Goal: Use online tool/utility: Use online tool/utility

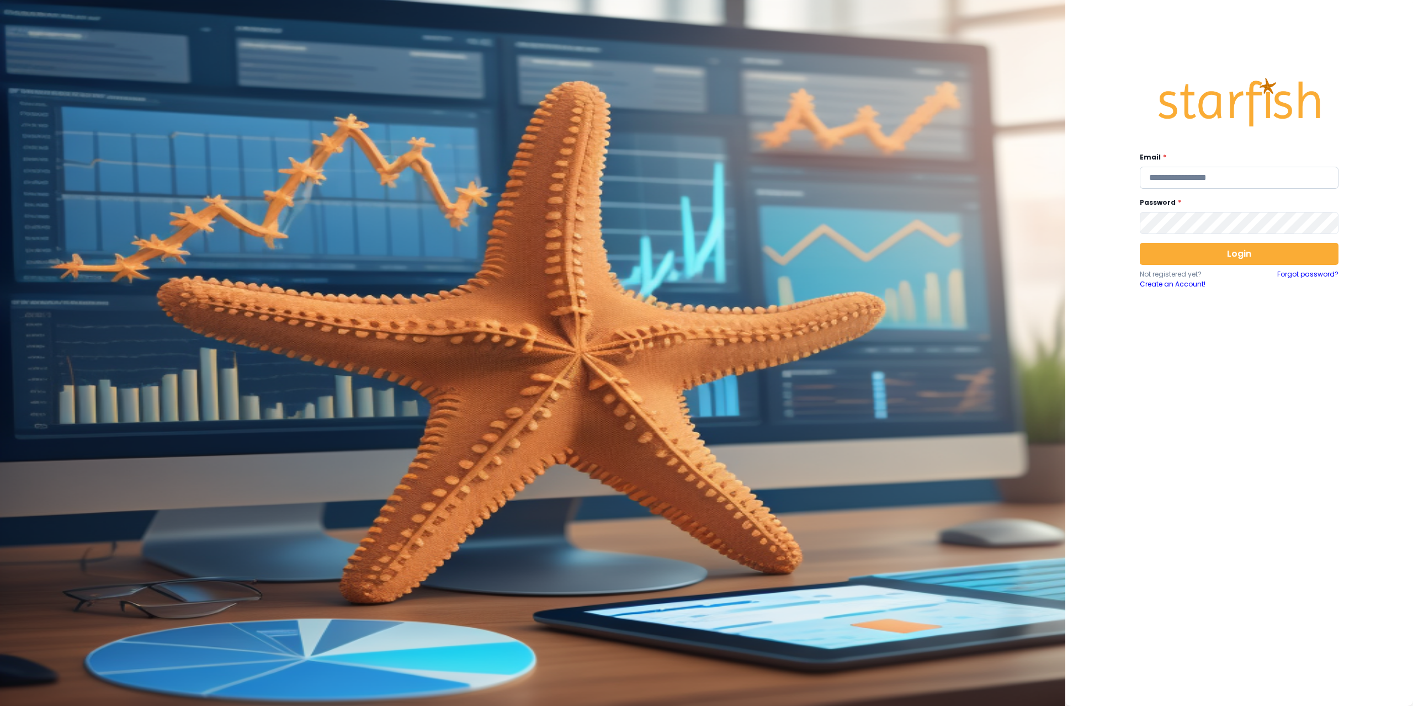
click at [1183, 184] on input "email" at bounding box center [1238, 178] width 199 height 22
type input "**********"
click at [1208, 260] on button "Login" at bounding box center [1238, 254] width 199 height 22
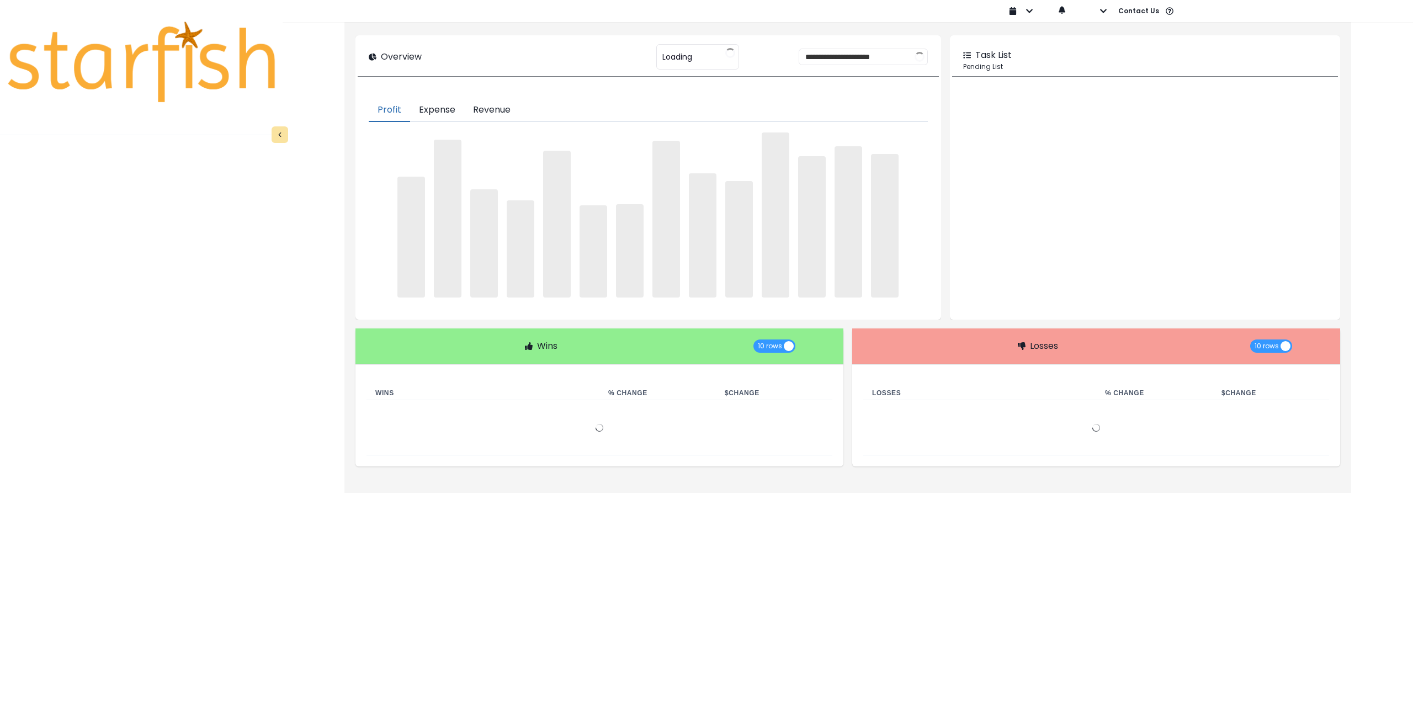
type input "********"
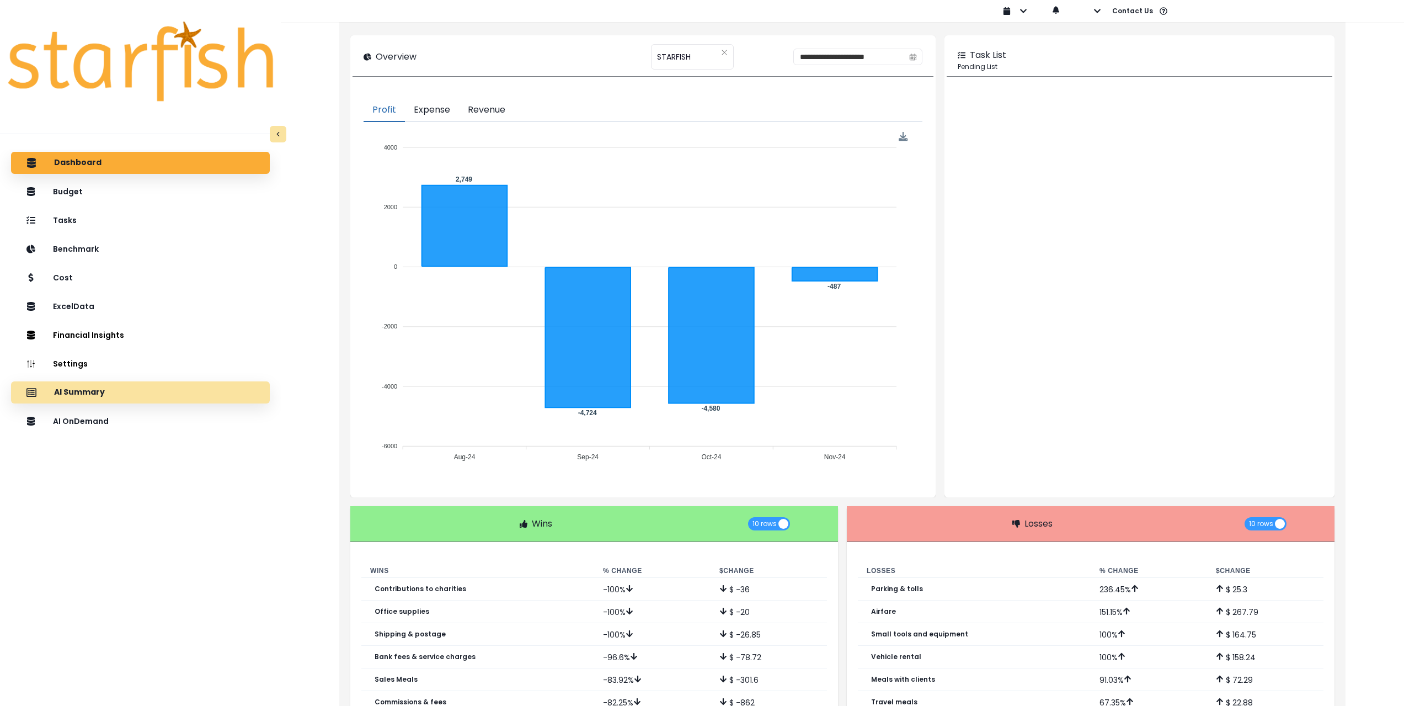
click at [119, 398] on div "AI Summary" at bounding box center [140, 392] width 241 height 23
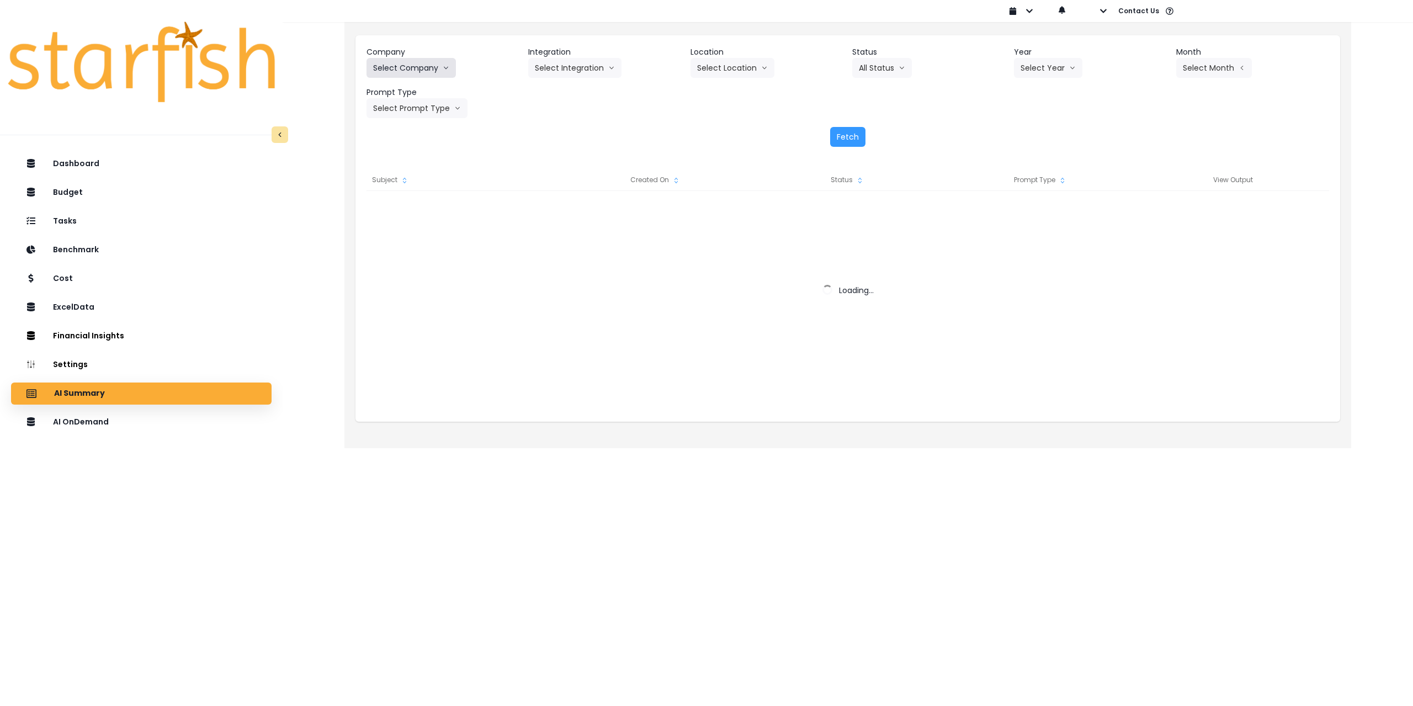
click at [403, 63] on button "Select Company" at bounding box center [410, 68] width 89 height 20
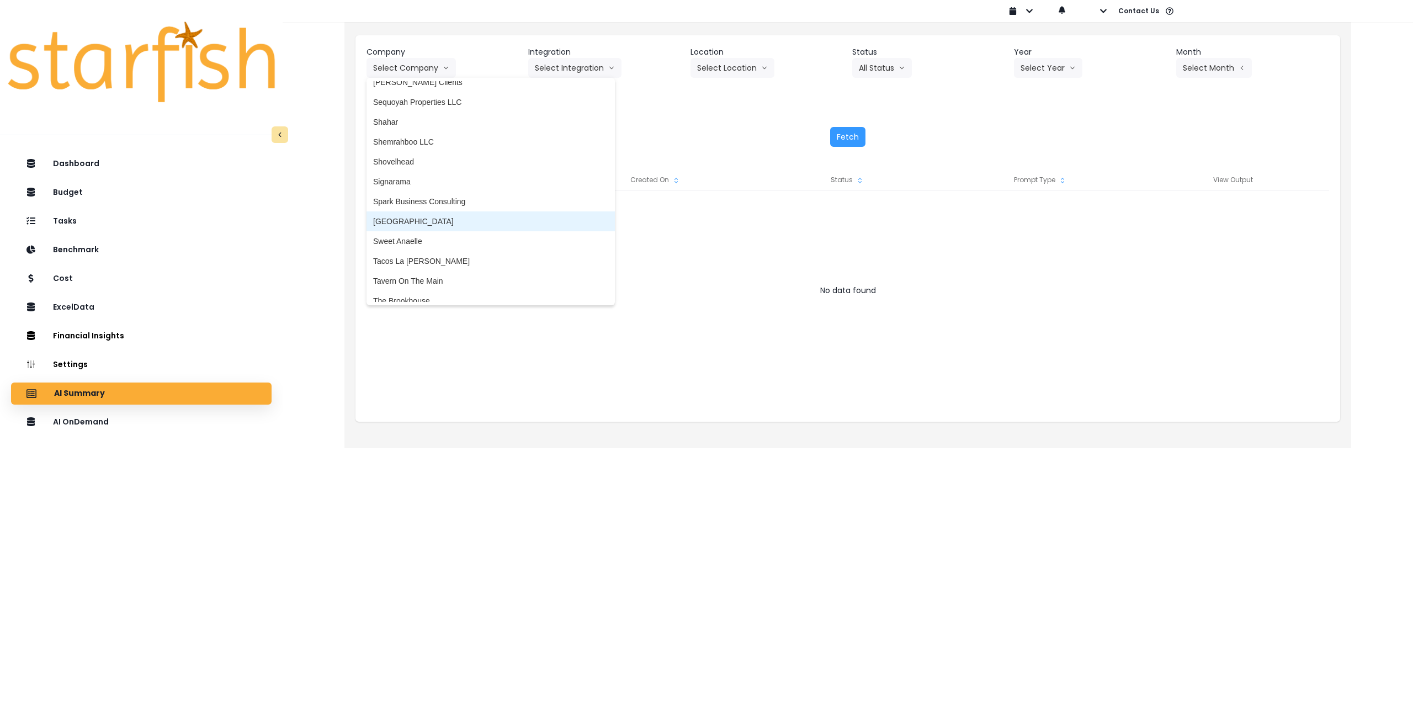
click at [423, 217] on span "[GEOGRAPHIC_DATA]" at bounding box center [490, 221] width 235 height 11
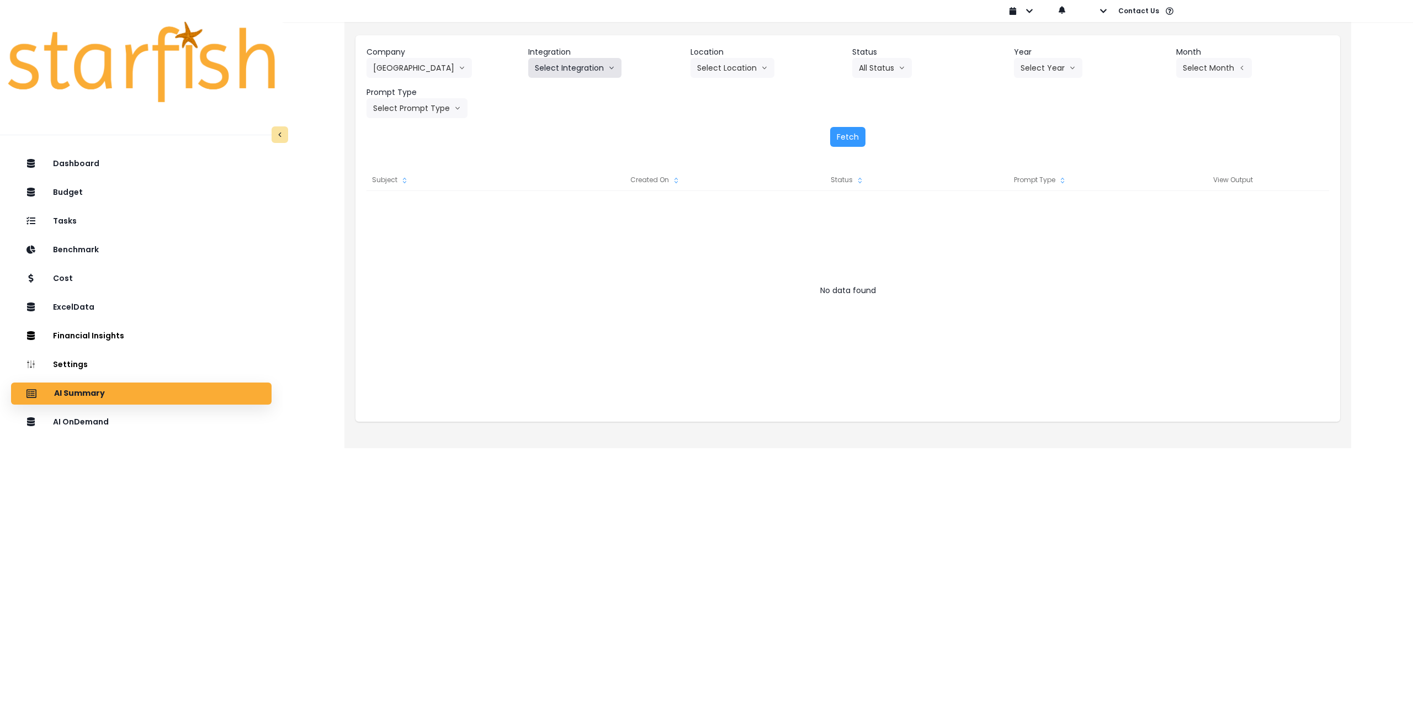
click at [576, 64] on button "Select Integration" at bounding box center [574, 68] width 93 height 20
click at [555, 89] on span "[GEOGRAPHIC_DATA]" at bounding box center [575, 91] width 81 height 11
click at [718, 65] on button "Select Location" at bounding box center [732, 68] width 84 height 20
click at [729, 89] on span "All Locations" at bounding box center [719, 91] width 44 height 11
click at [1038, 75] on button "Select Year" at bounding box center [1048, 68] width 68 height 20
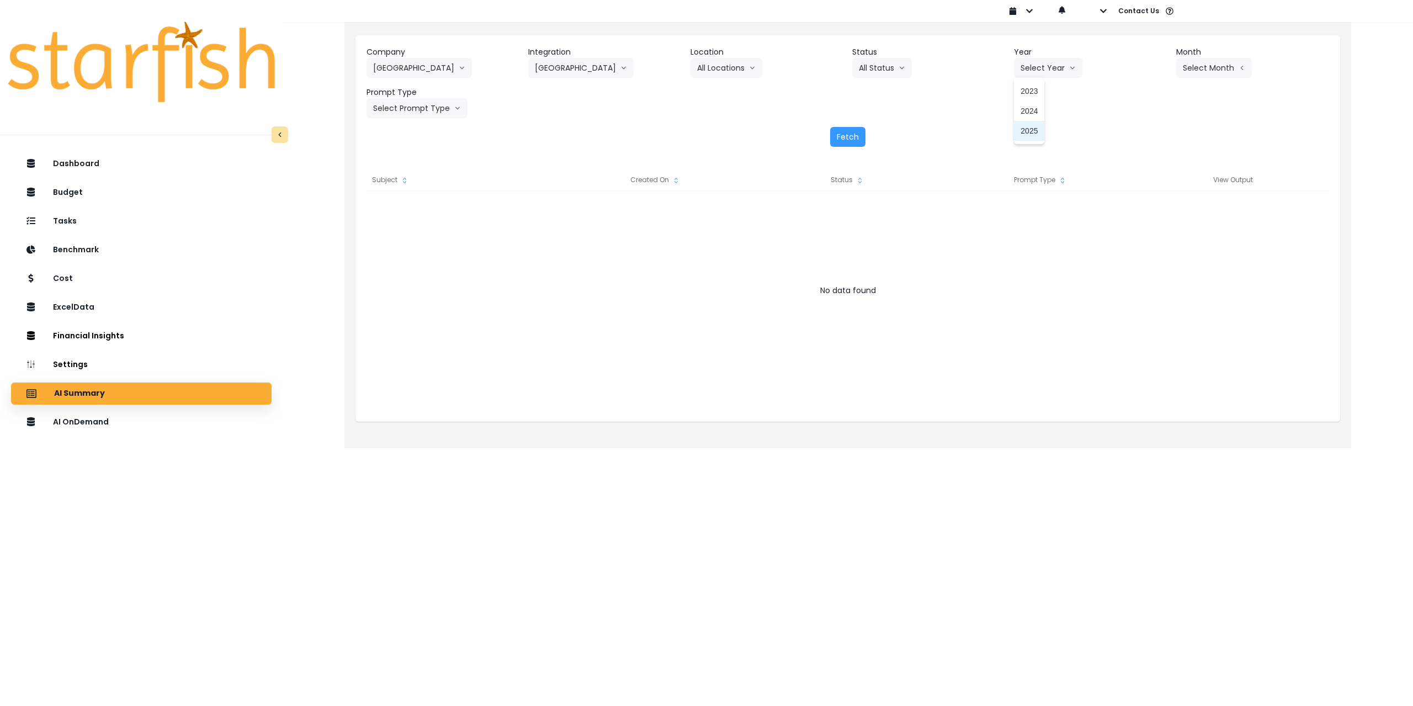
click at [1037, 128] on span "2025" at bounding box center [1028, 130] width 17 height 11
click at [1209, 66] on button "Select Month" at bounding box center [1214, 68] width 76 height 20
click at [1154, 194] on span "July" at bounding box center [1159, 190] width 22 height 11
click at [421, 105] on button "Select Prompt Type" at bounding box center [416, 108] width 101 height 20
click at [409, 209] on span "Monthly Summary" at bounding box center [404, 210] width 62 height 11
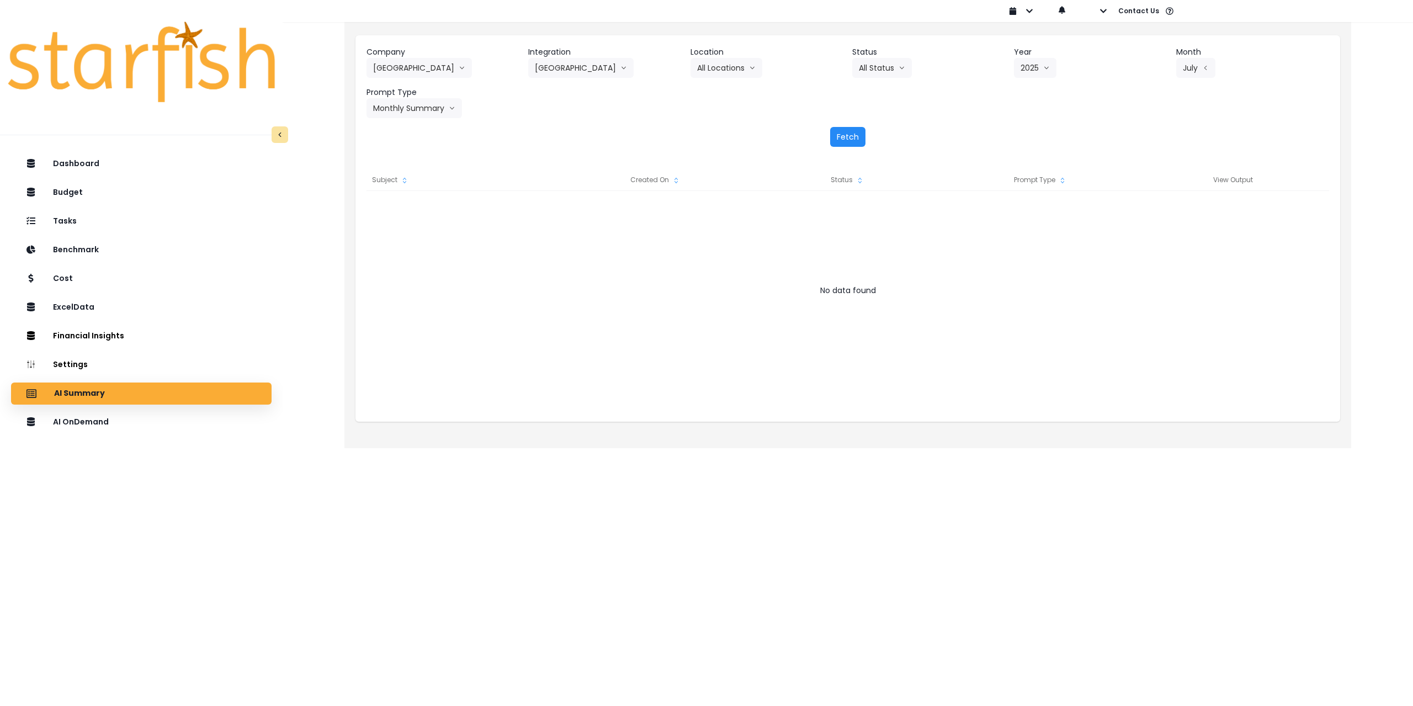
click at [845, 137] on button "Fetch" at bounding box center [847, 137] width 35 height 20
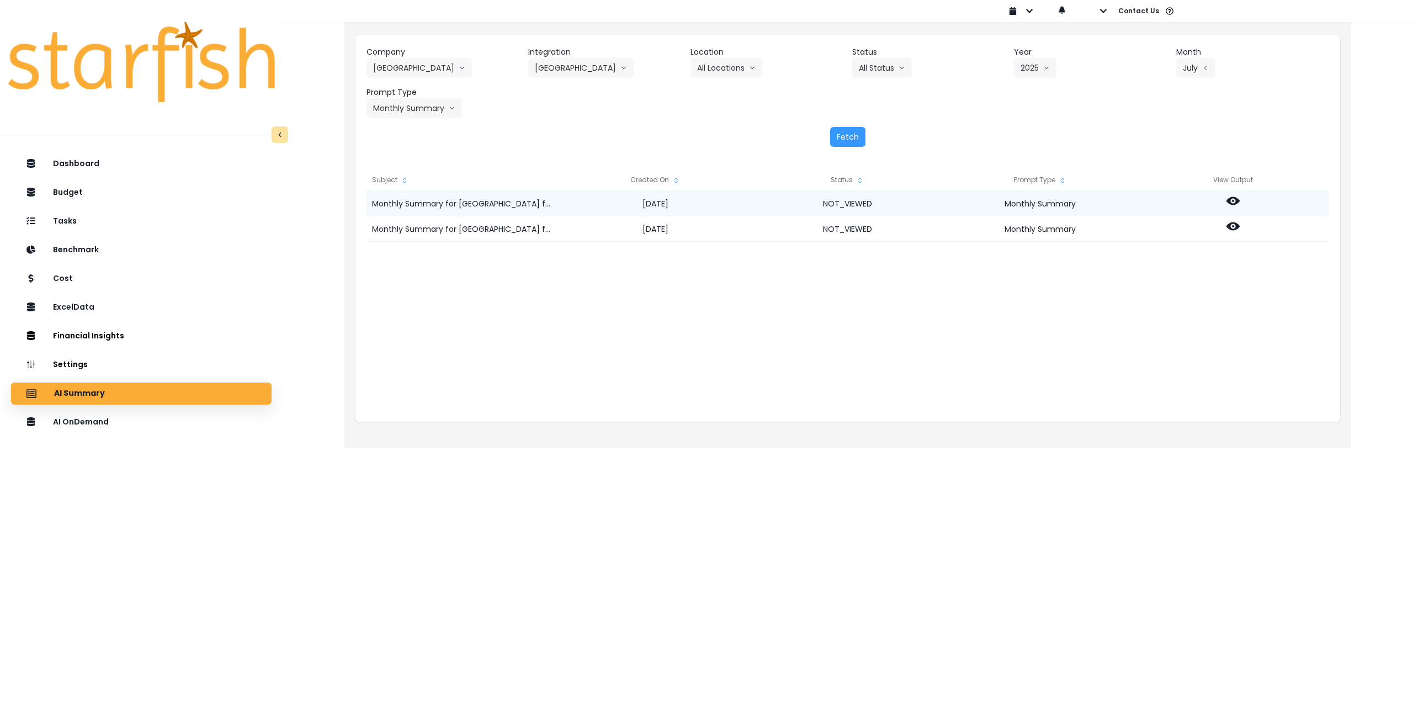
click at [1229, 200] on icon at bounding box center [1232, 201] width 13 height 8
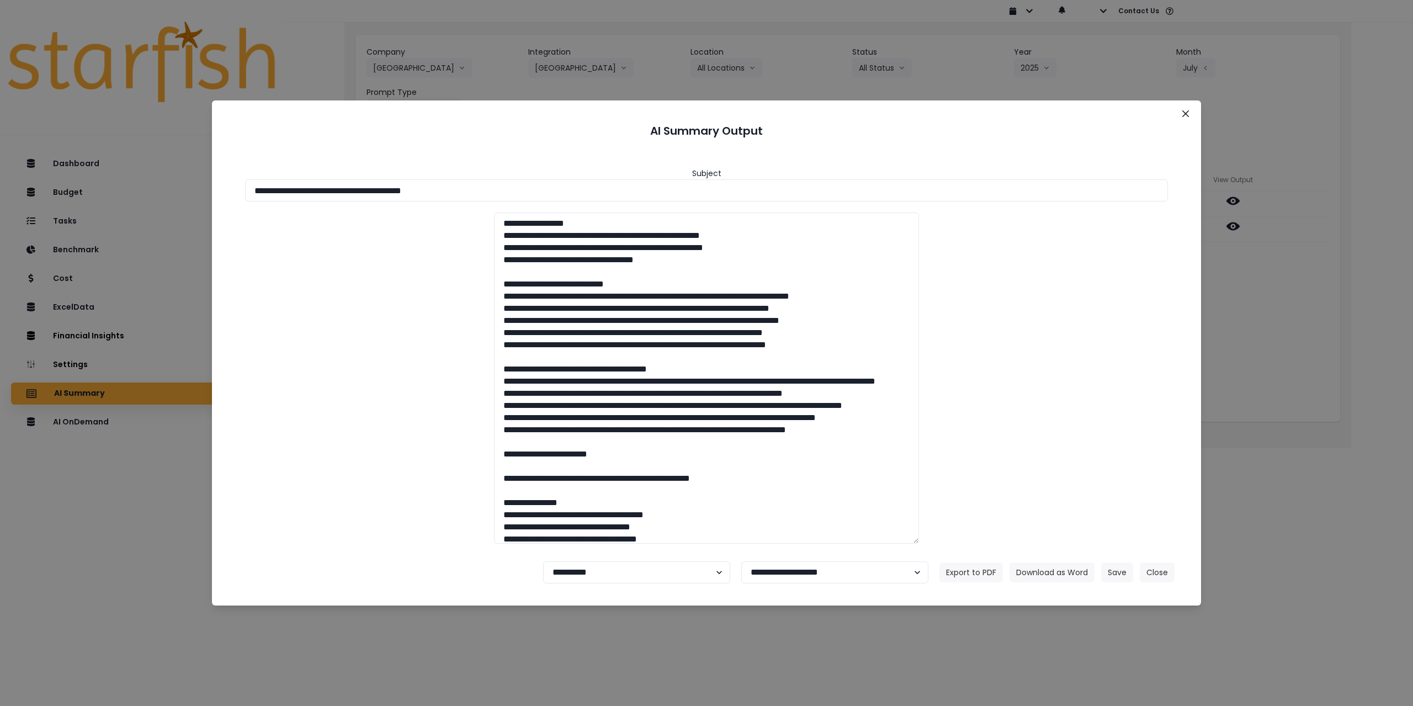
drag, startPoint x: 351, startPoint y: 193, endPoint x: 510, endPoint y: 201, distance: 158.6
click at [510, 201] on div "**********" at bounding box center [706, 350] width 962 height 404
click at [1036, 575] on button "Download as Word" at bounding box center [1051, 572] width 85 height 20
click at [1296, 252] on div "**********" at bounding box center [706, 353] width 1413 height 706
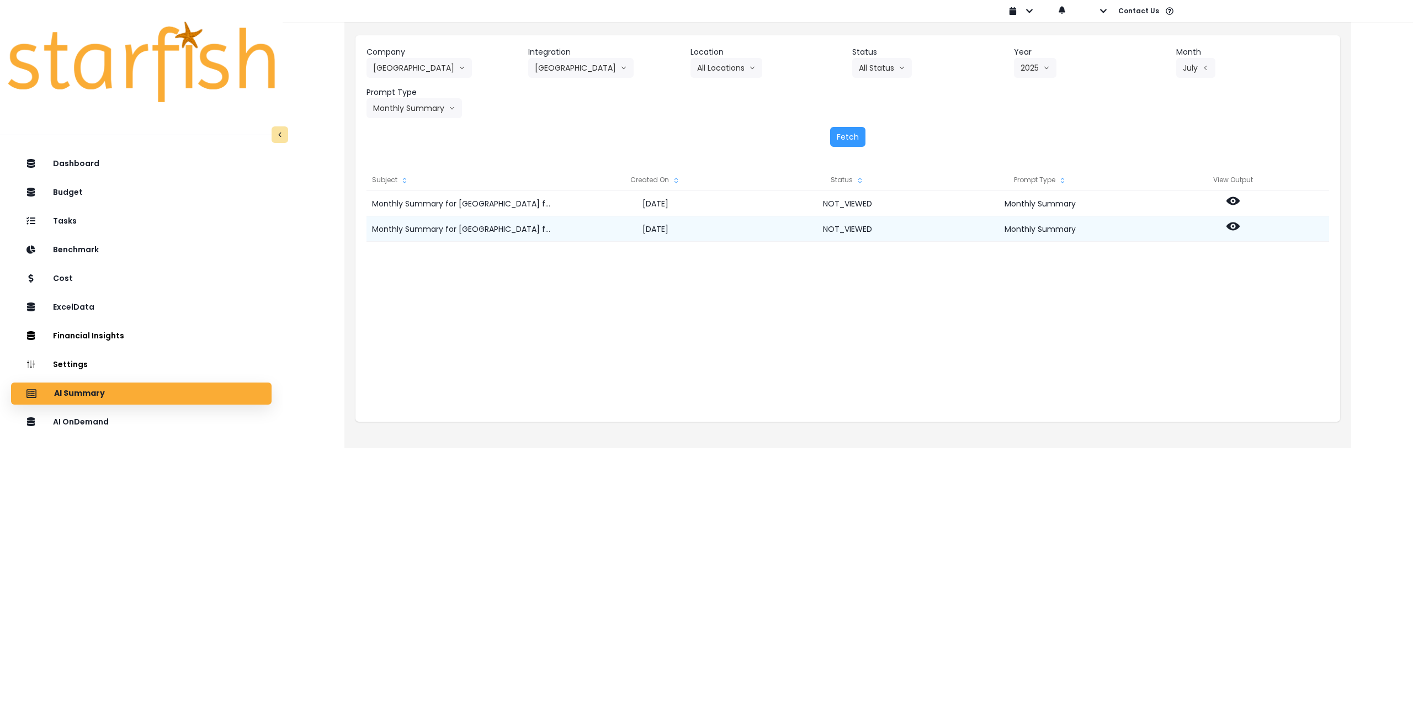
click at [1235, 225] on icon at bounding box center [1232, 226] width 13 height 8
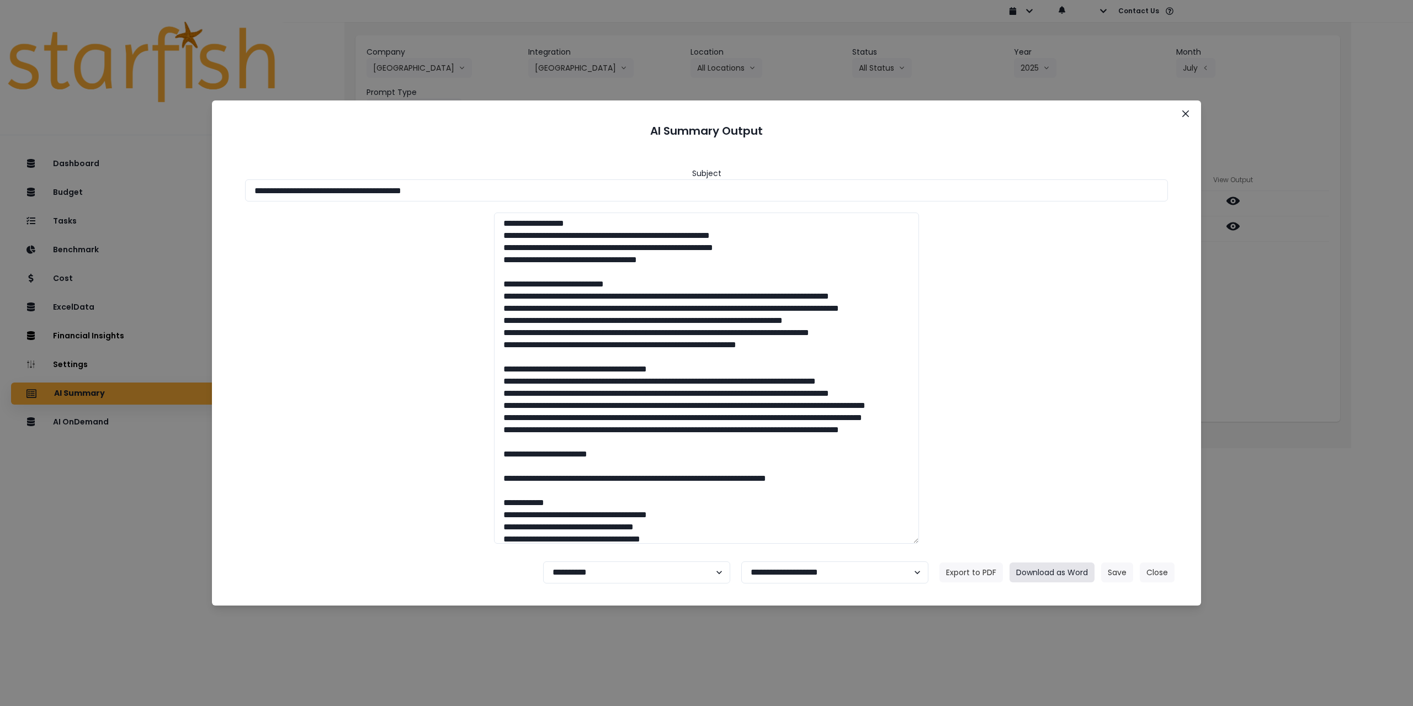
click at [1047, 572] on button "Download as Word" at bounding box center [1051, 572] width 85 height 20
